Goal: Task Accomplishment & Management: Manage account settings

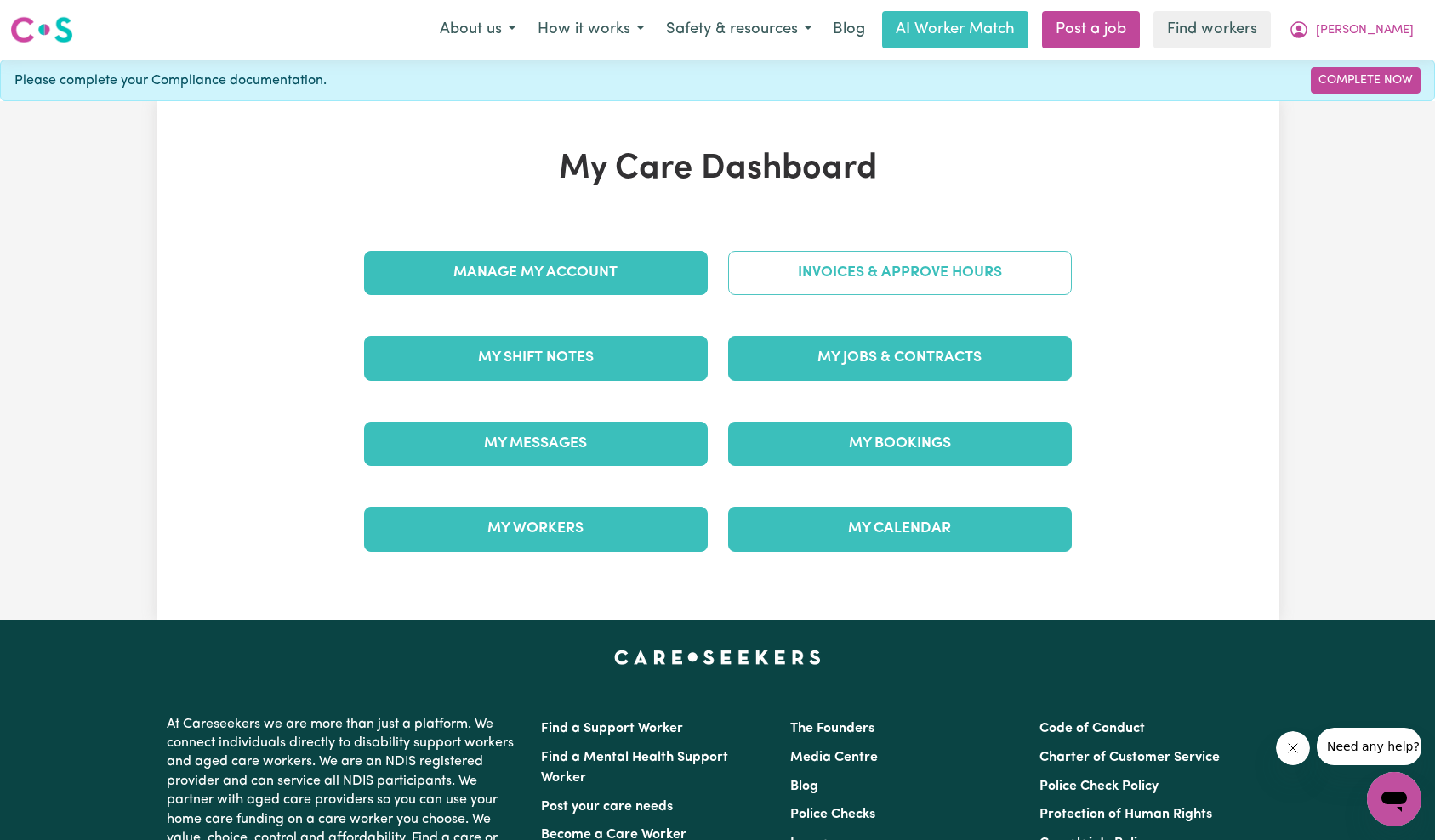
click at [881, 272] on link "Invoices & Approve Hours" at bounding box center [899, 273] width 343 height 44
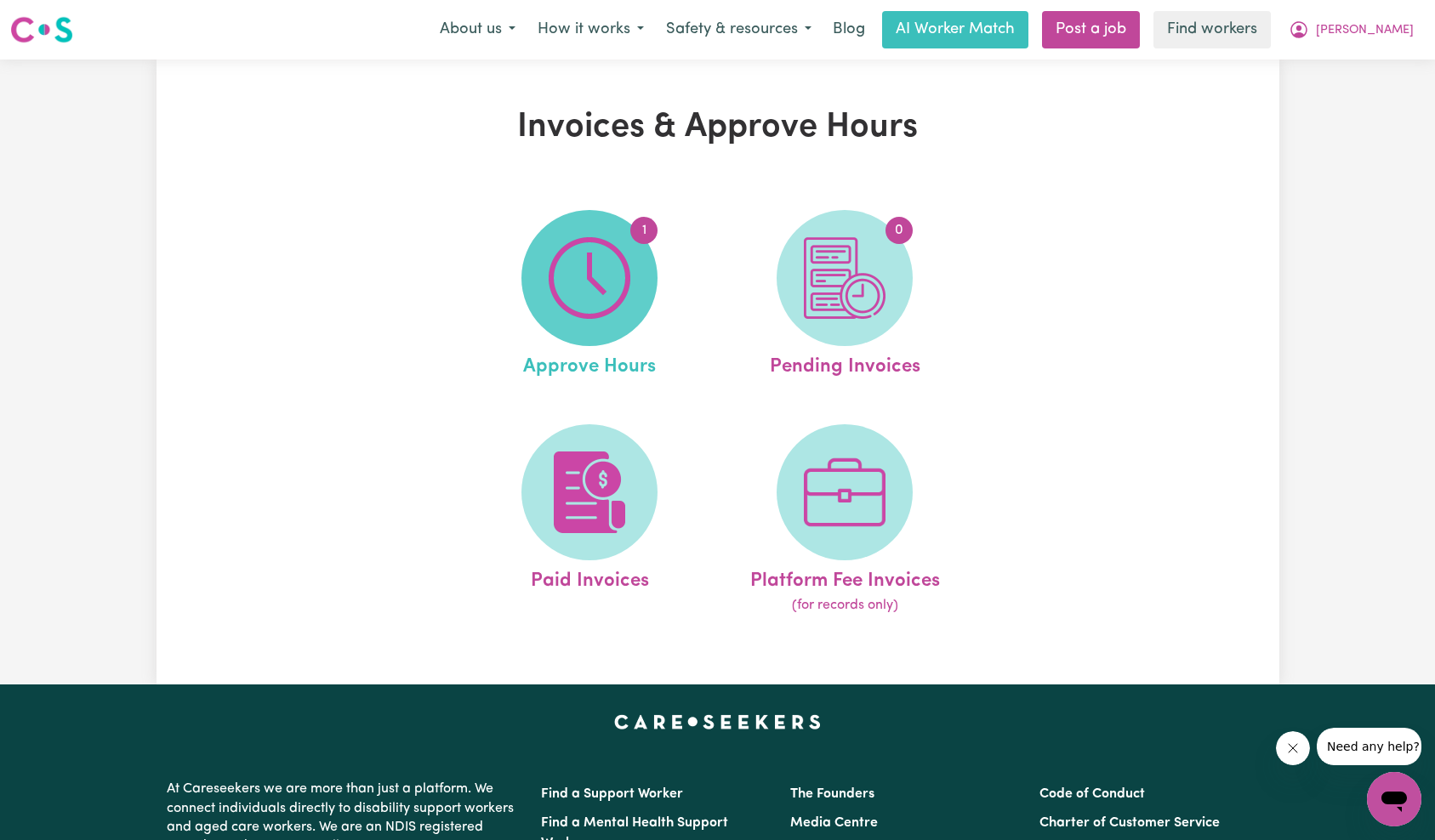
click at [593, 293] on img at bounding box center [589, 278] width 82 height 82
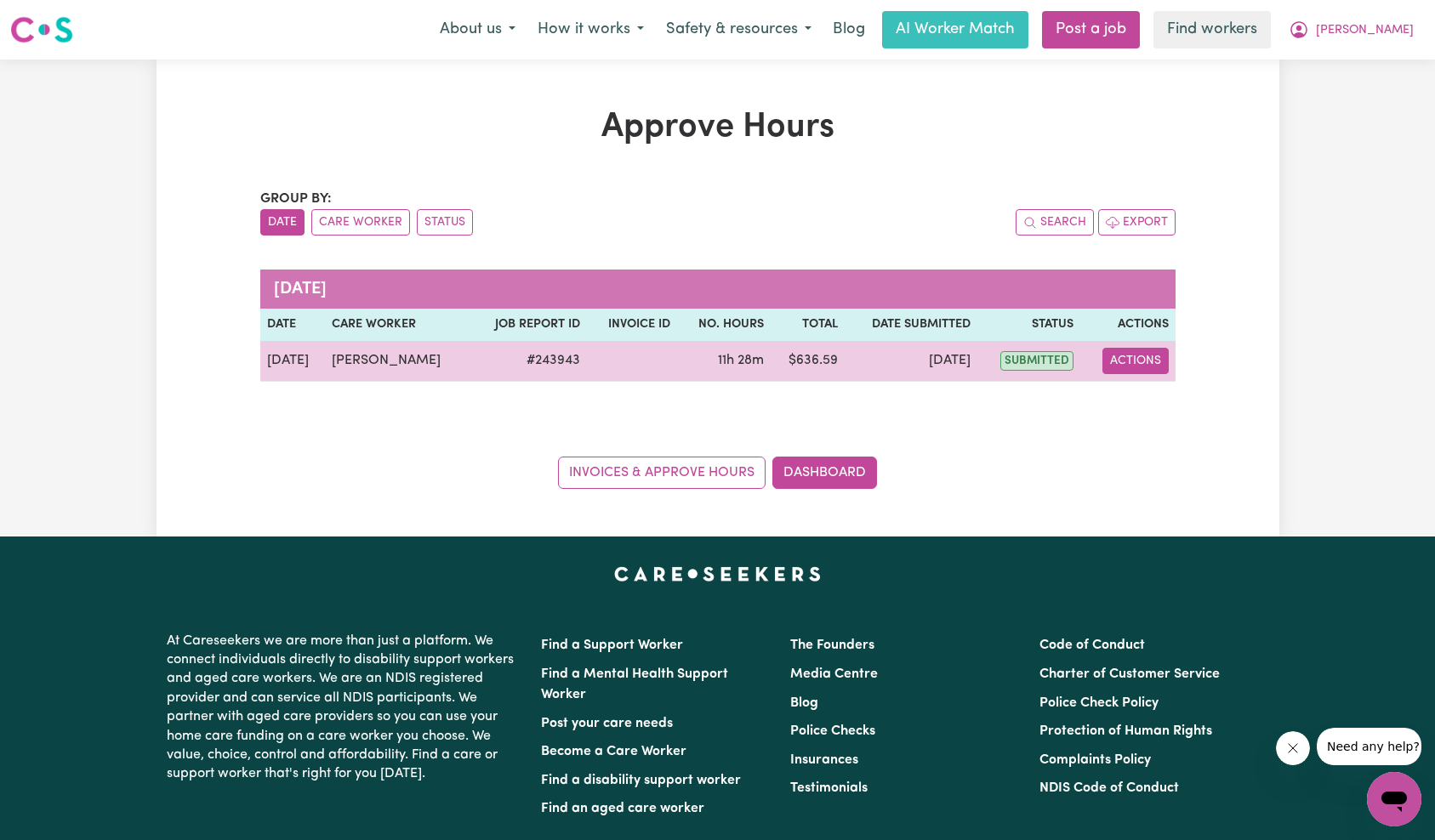
click at [1144, 361] on button "Actions" at bounding box center [1135, 361] width 67 height 26
click at [1135, 396] on link "View Job Report" at bounding box center [1179, 400] width 145 height 34
select select "pm"
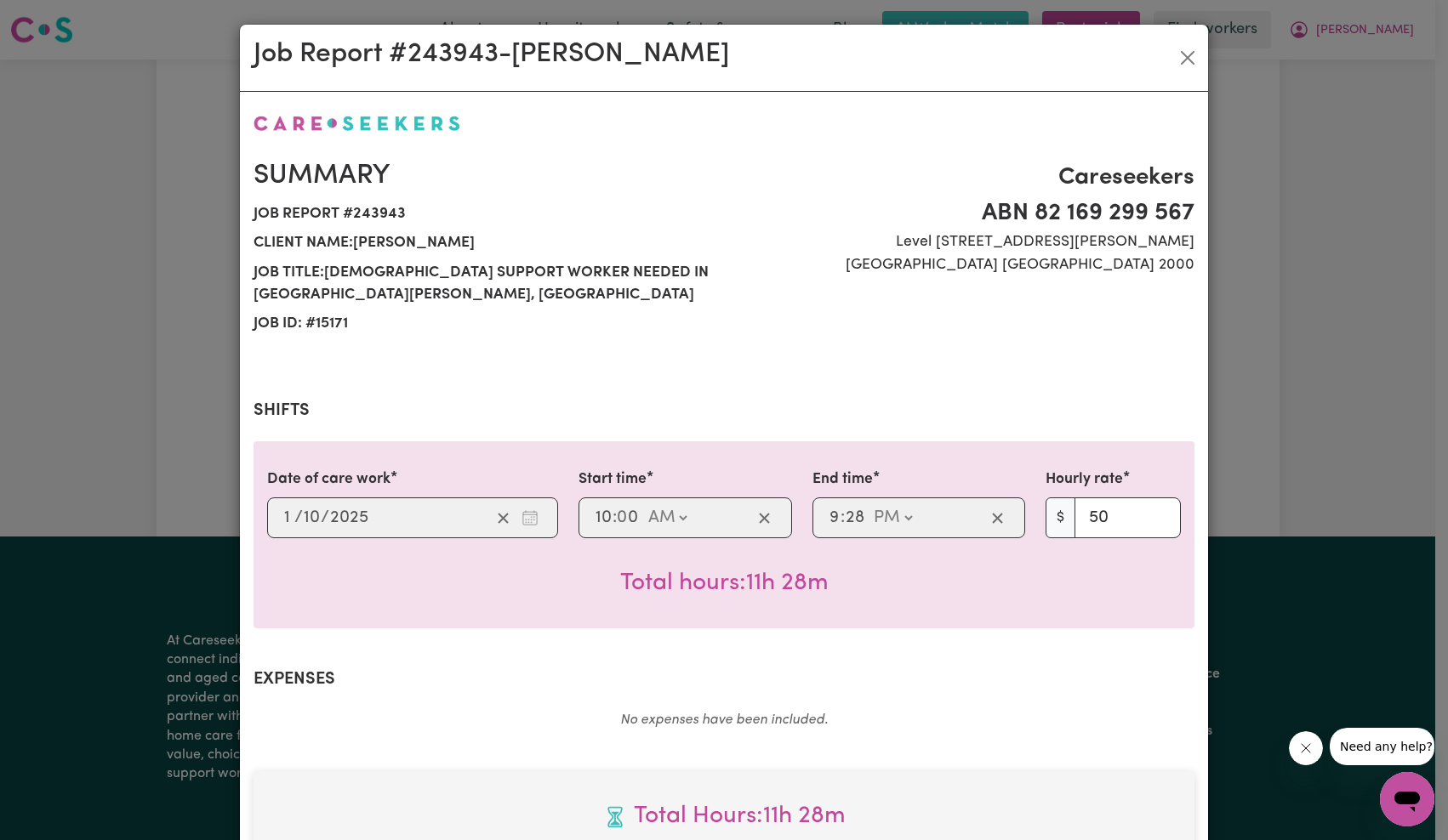
scroll to position [493, 0]
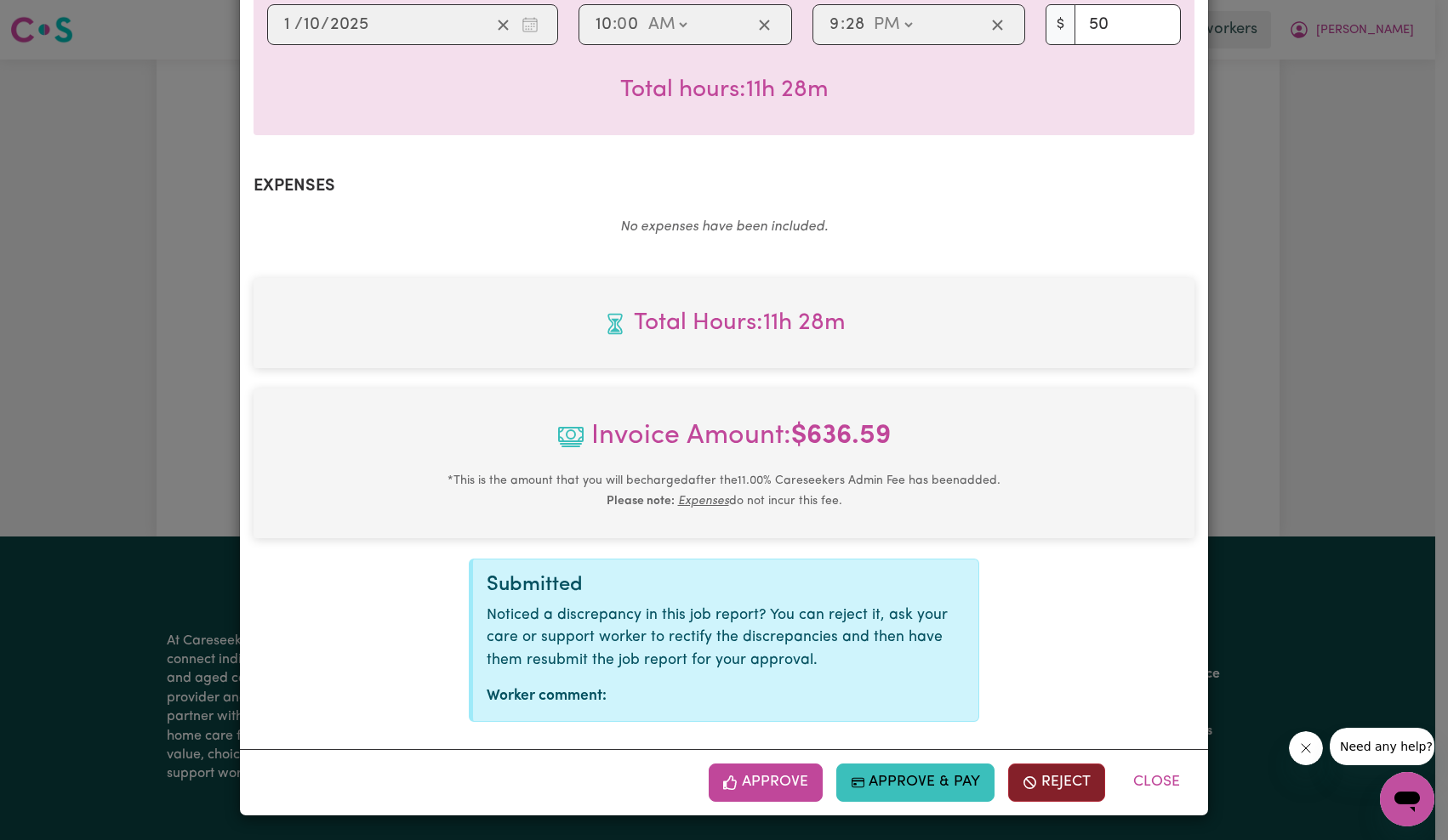
click at [1044, 774] on button "Reject" at bounding box center [1056, 782] width 97 height 38
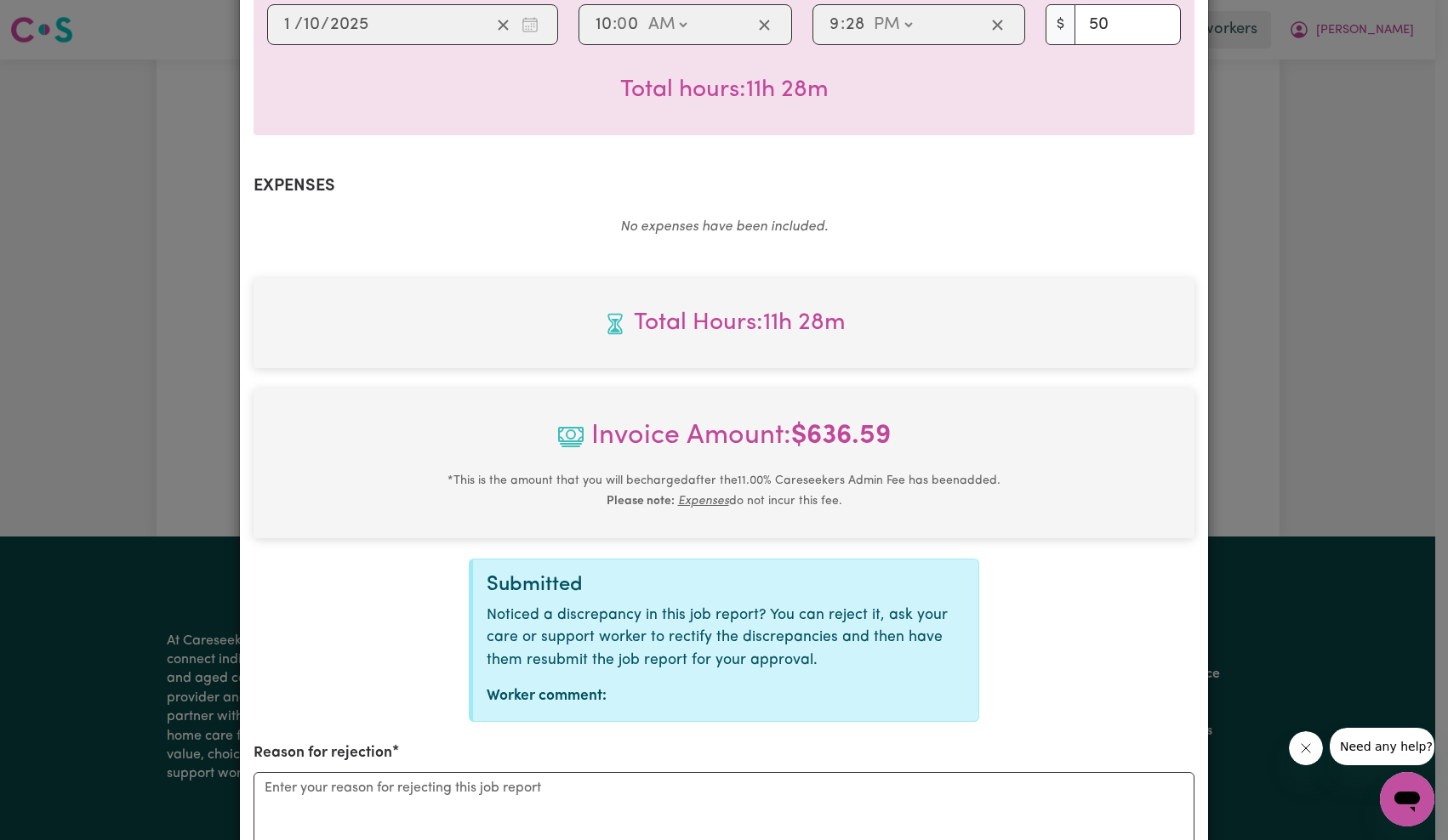
scroll to position [702, 0]
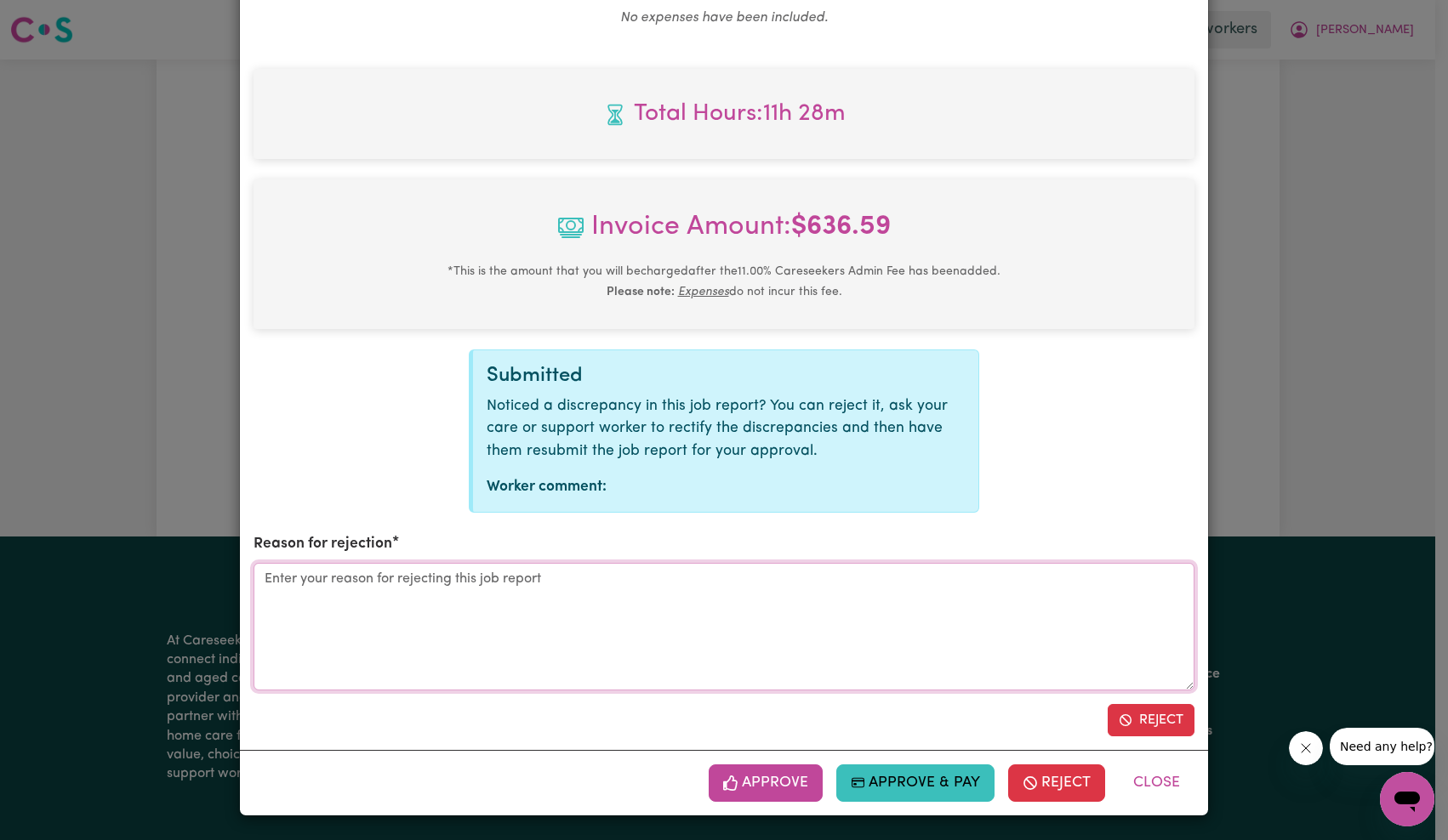
click at [589, 615] on textarea "Reason for rejection" at bounding box center [723, 626] width 941 height 128
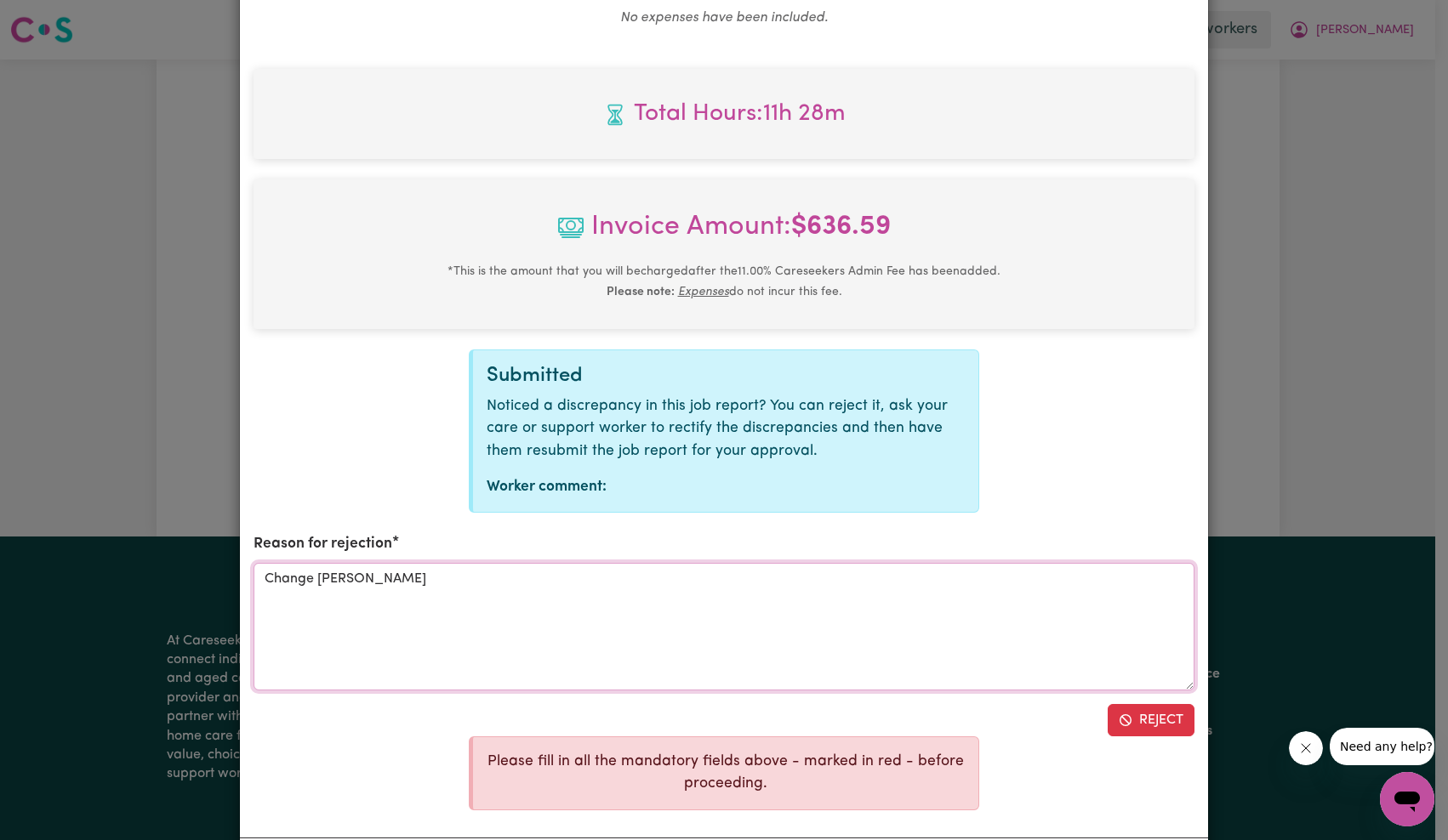
type textarea "Change time"
drag, startPoint x: 1160, startPoint y: 717, endPoint x: 1173, endPoint y: 699, distance: 22.2
click at [1157, 717] on button "Reject" at bounding box center [1151, 720] width 87 height 32
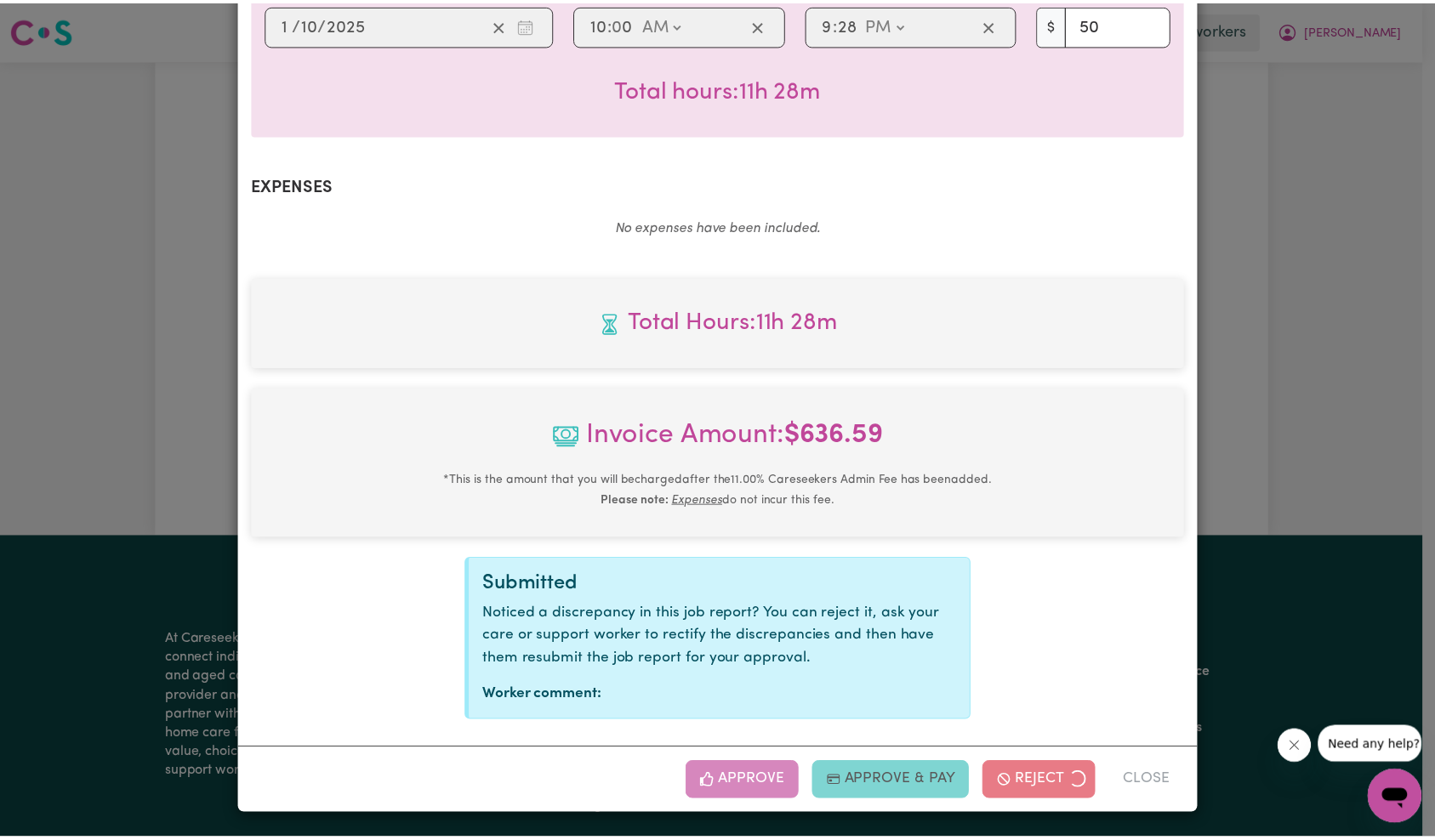
scroll to position [0, 0]
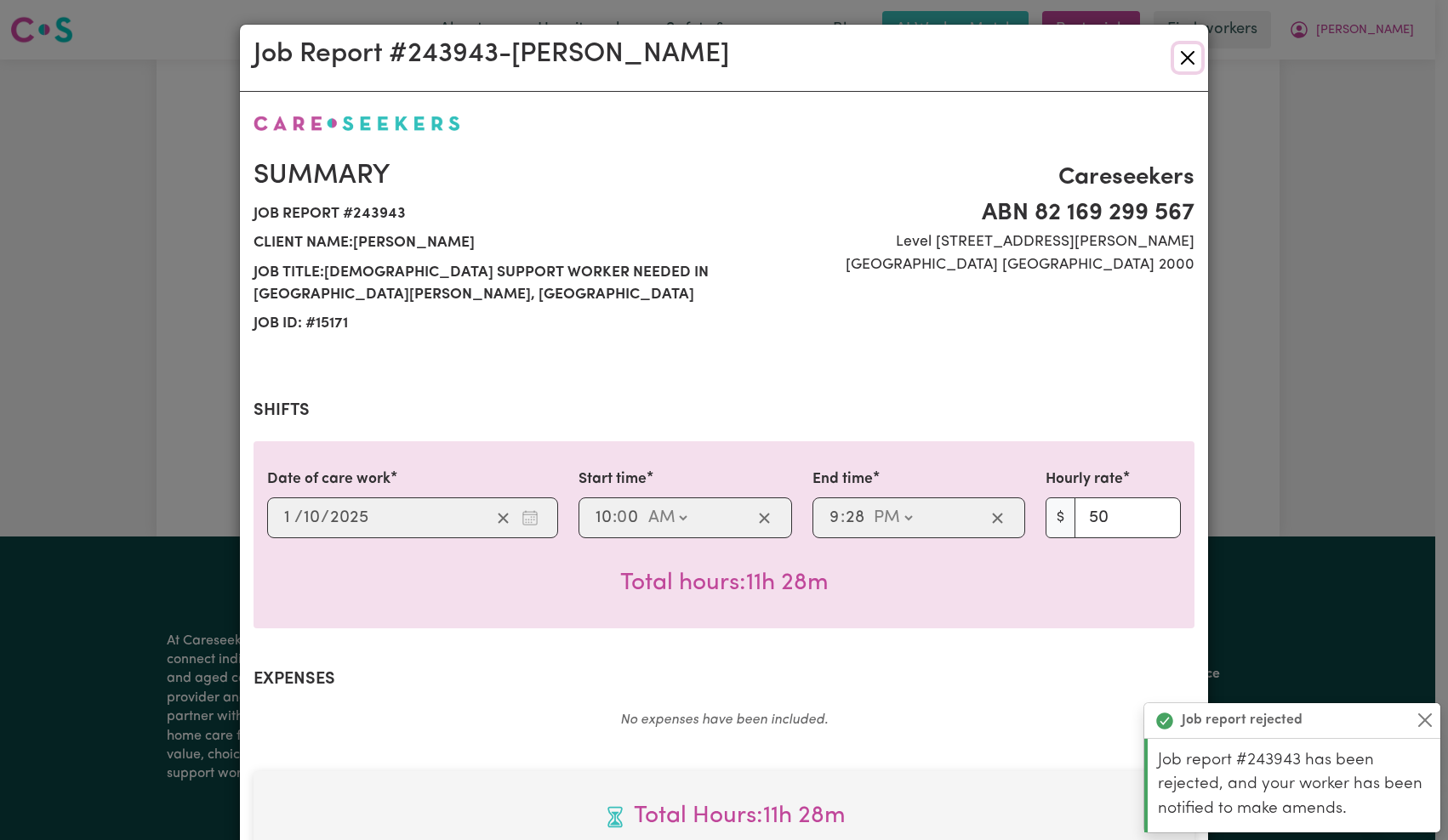
click at [1177, 50] on button "Close" at bounding box center [1187, 57] width 27 height 27
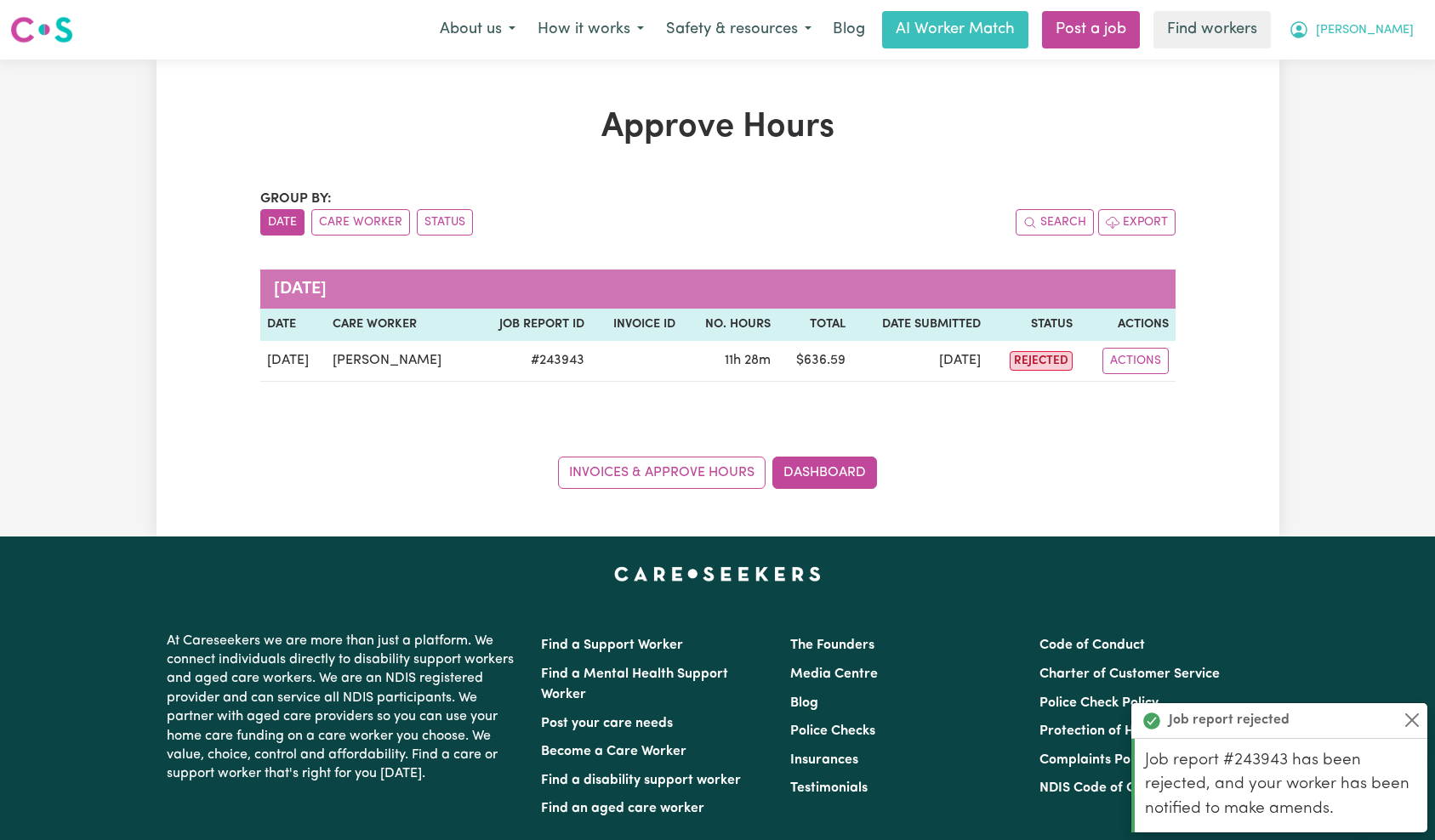
click at [1399, 33] on span "[PERSON_NAME]" at bounding box center [1365, 31] width 98 height 19
click at [1372, 96] on link "Logout" at bounding box center [1356, 98] width 134 height 32
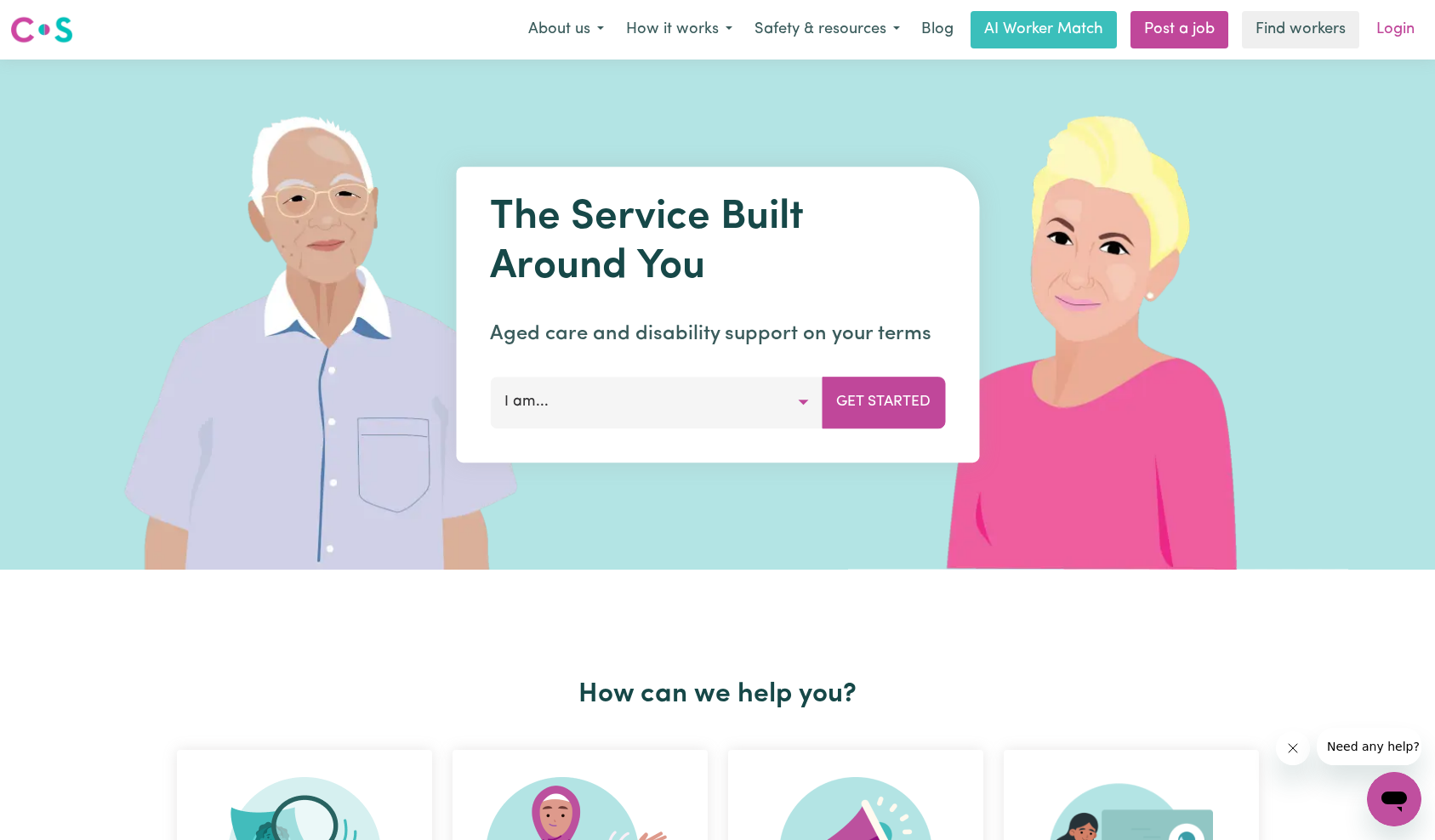
click at [1403, 27] on link "Login" at bounding box center [1396, 30] width 59 height 38
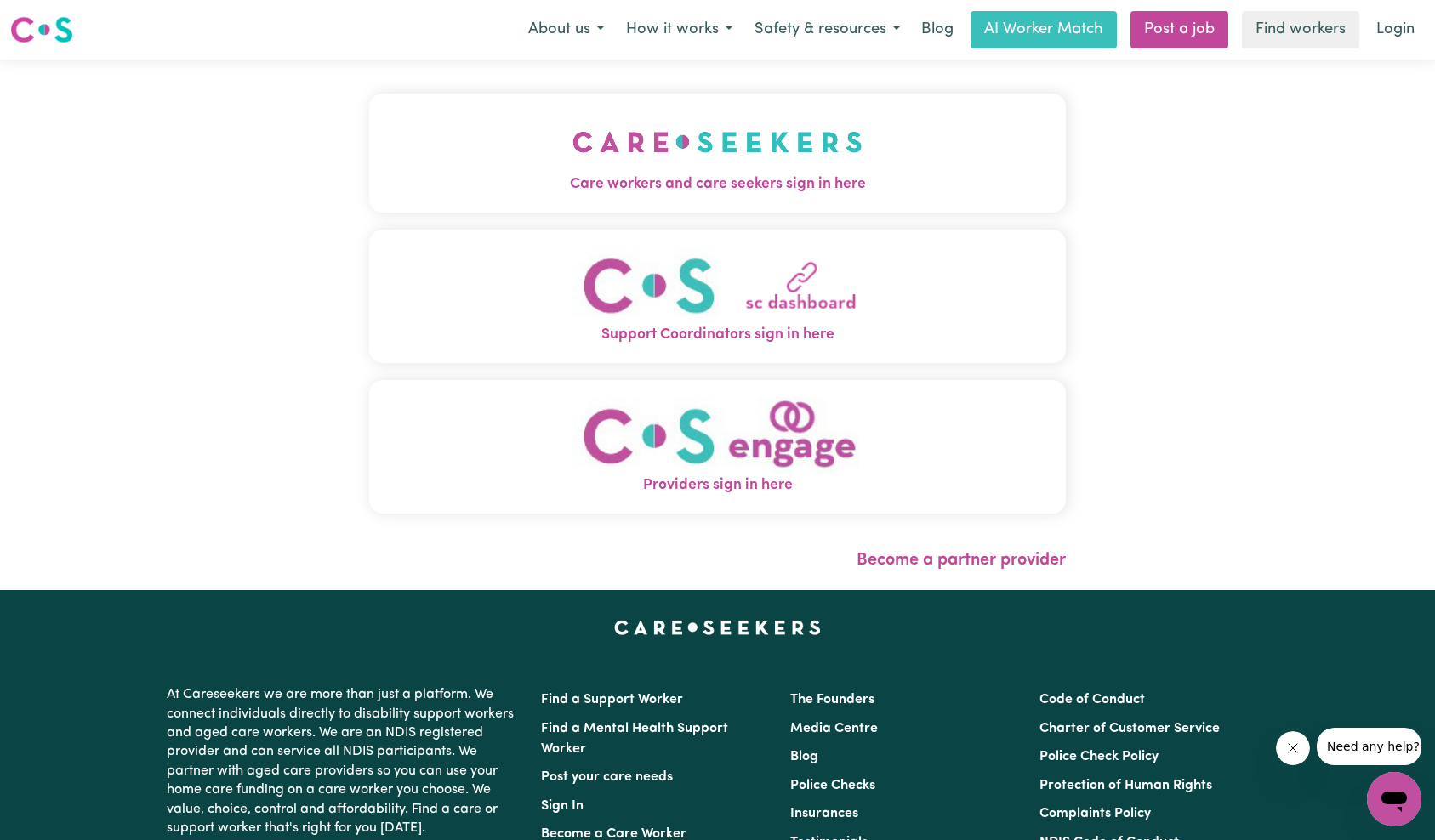
click at [572, 158] on img "Care workers and care seekers sign in here" at bounding box center [717, 142] width 290 height 63
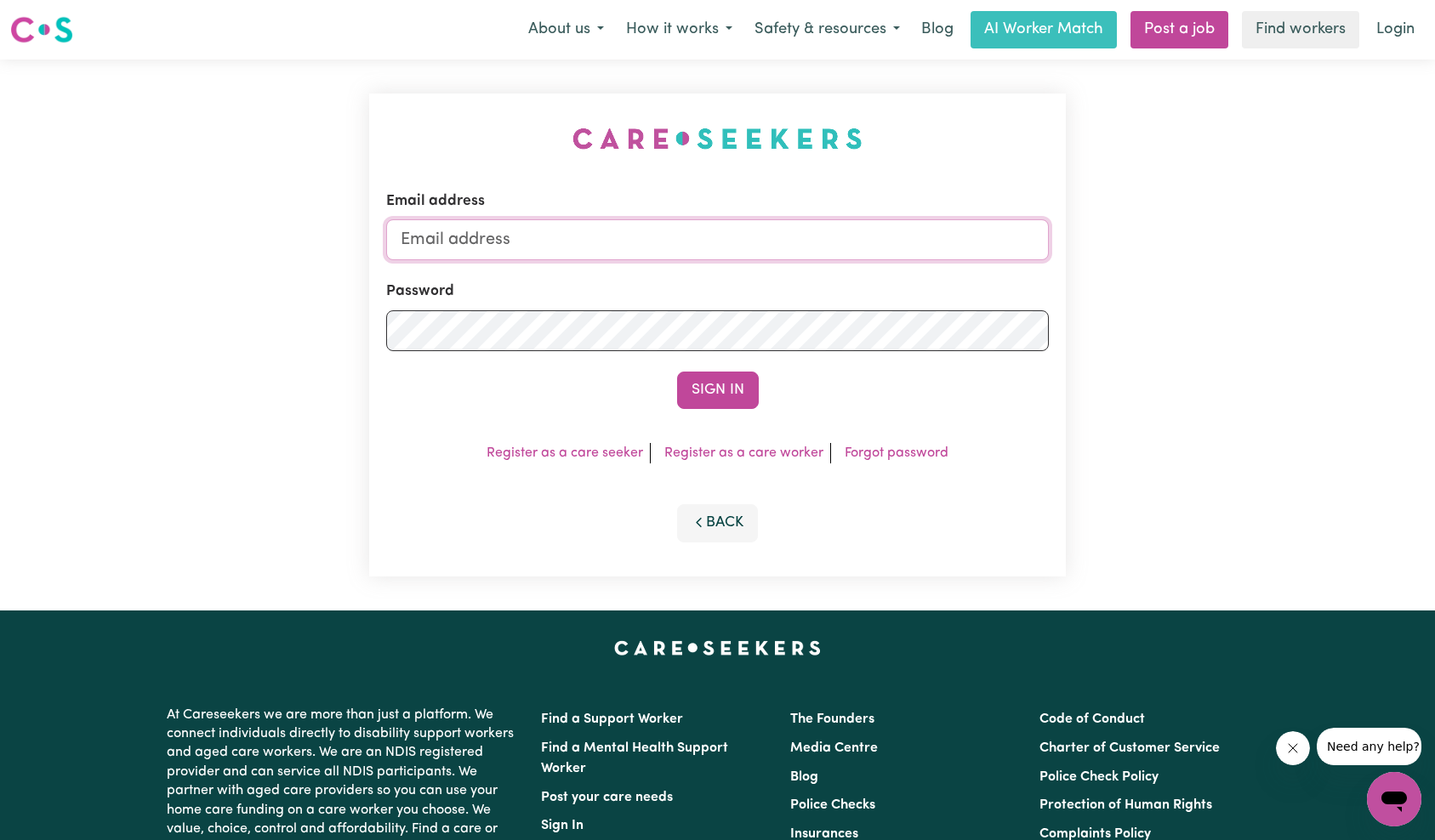
click at [799, 240] on input "Email address" at bounding box center [718, 240] width 663 height 41
paste input "[EMAIL_ADDRESS][DOMAIN_NAME]"
type input "superuser~[EMAIL_ADDRESS][DOMAIN_NAME]"
click at [715, 395] on button "Sign In" at bounding box center [718, 390] width 82 height 38
